Goal: Task Accomplishment & Management: Use online tool/utility

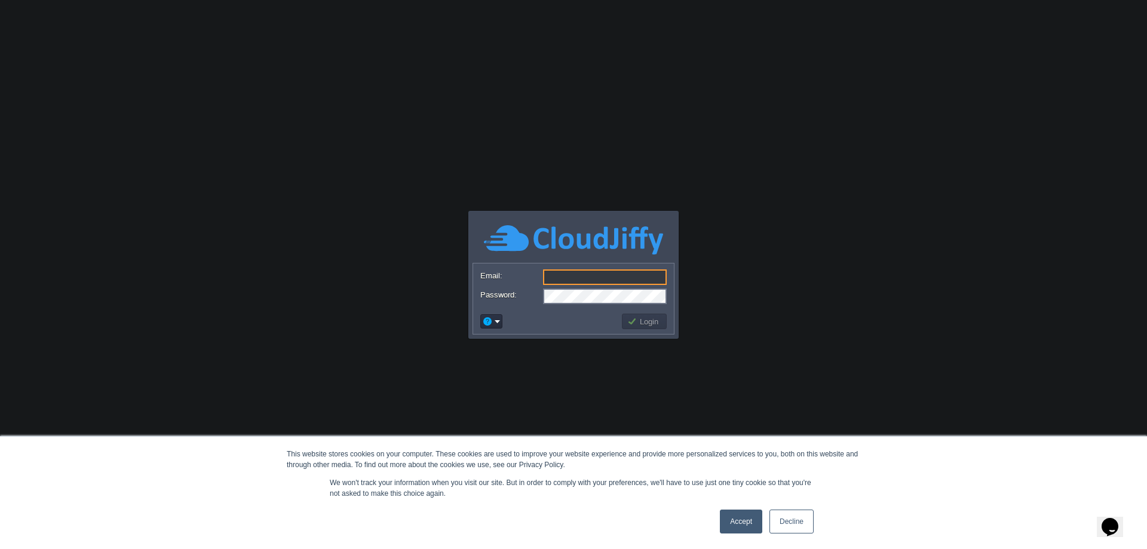
type input "[PERSON_NAME][EMAIL_ADDRESS][DOMAIN_NAME]"
click at [652, 322] on button "Login" at bounding box center [644, 321] width 35 height 11
click at [743, 515] on link "Accept" at bounding box center [741, 522] width 42 height 24
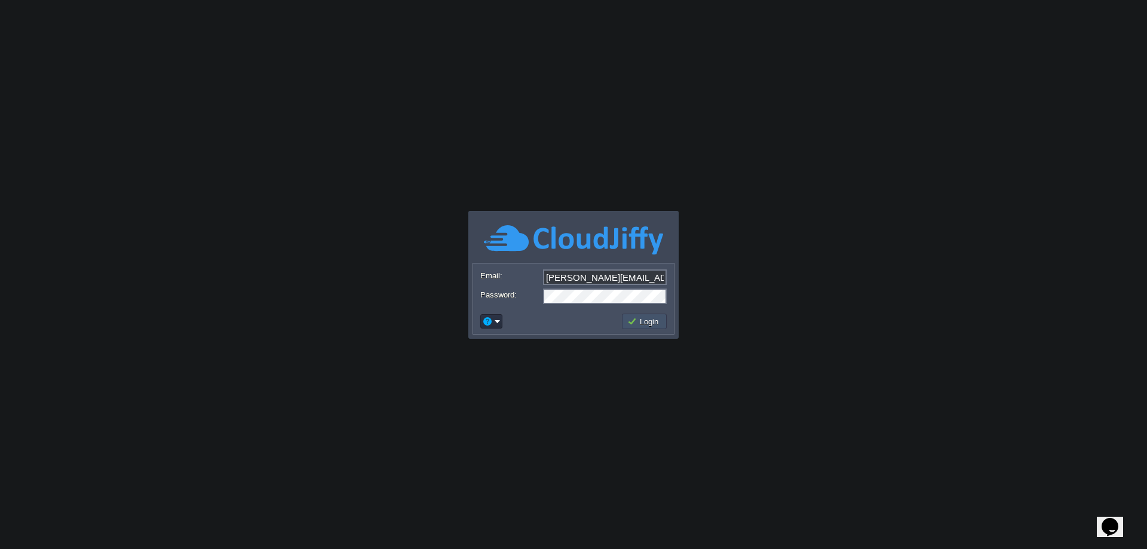
click at [648, 323] on button "Login" at bounding box center [644, 321] width 35 height 11
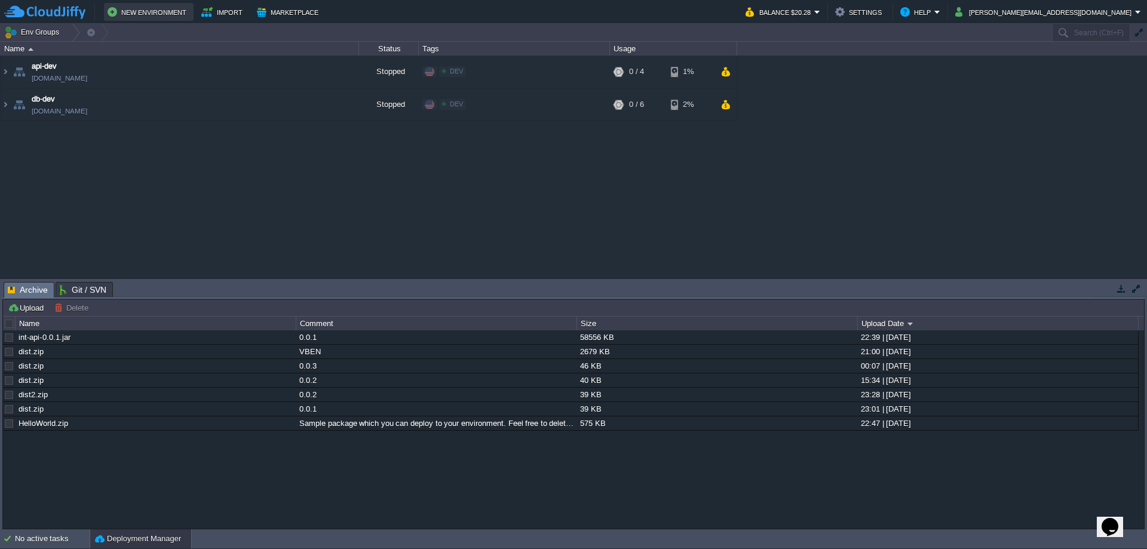
click at [160, 14] on button "New Environment" at bounding box center [149, 12] width 82 height 14
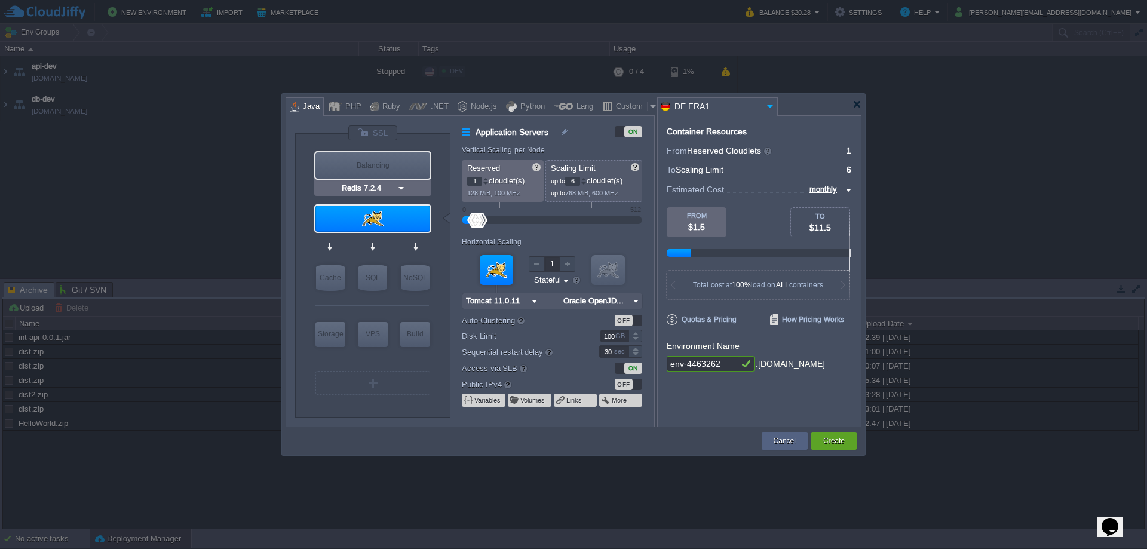
type input "Maven [DATE]"
click at [636, 301] on img at bounding box center [636, 301] width 13 height 16
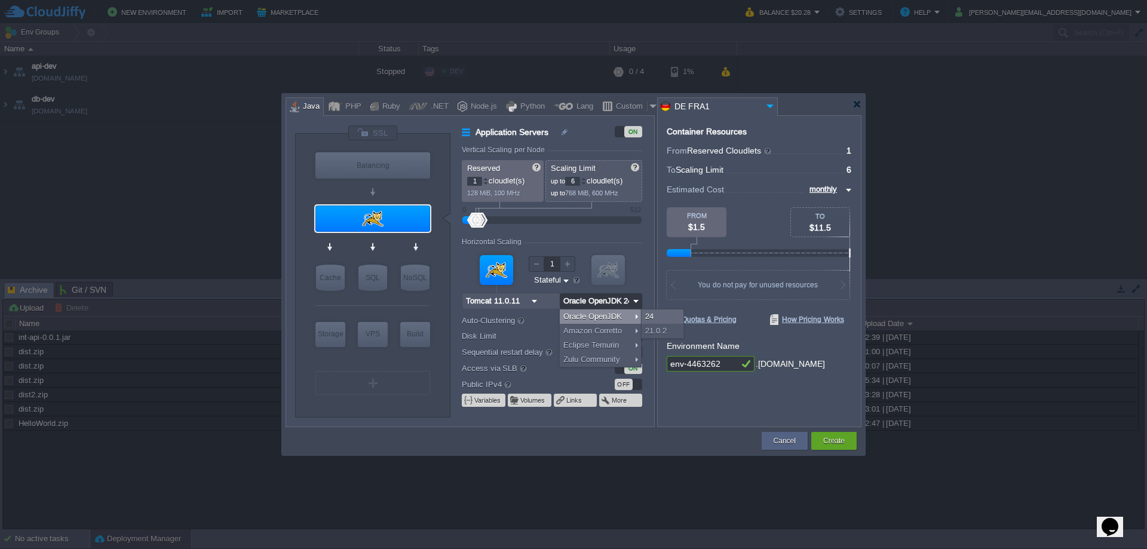
click at [602, 316] on div "Oracle OpenJDK" at bounding box center [600, 317] width 81 height 14
click at [633, 302] on img at bounding box center [636, 301] width 13 height 16
type input "Oracle OpenJD..."
click at [176, 61] on div at bounding box center [573, 274] width 1147 height 549
